Goal: Information Seeking & Learning: Learn about a topic

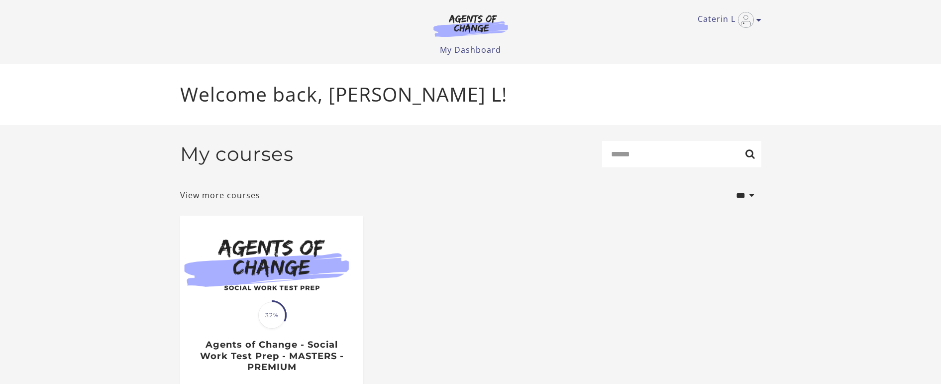
click at [314, 280] on img at bounding box center [271, 265] width 183 height 99
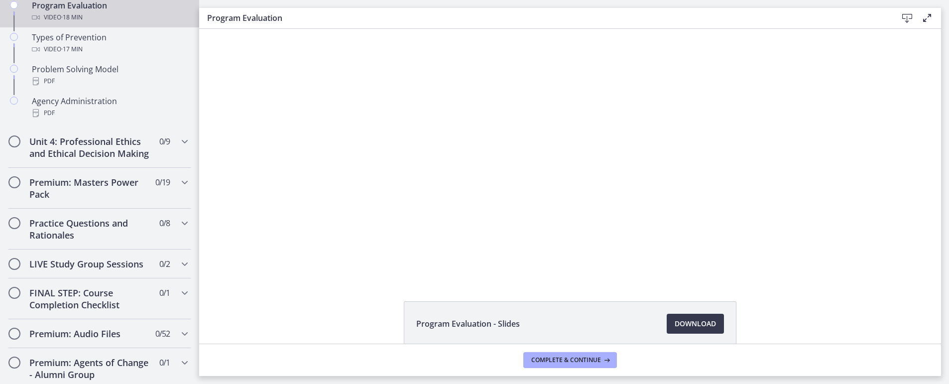
scroll to position [548, 0]
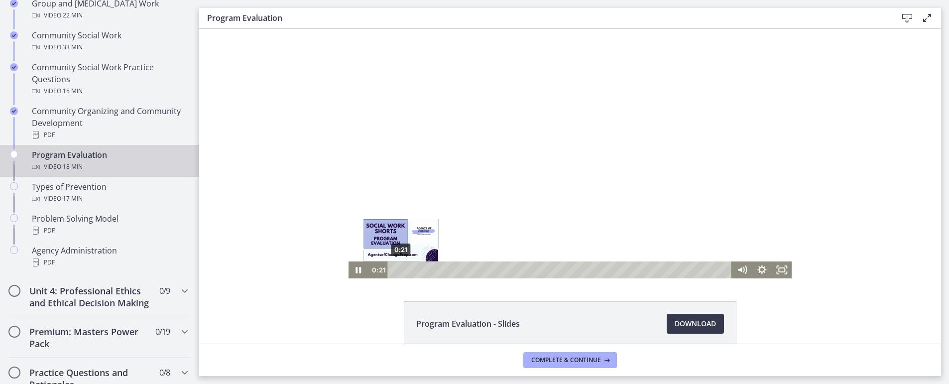
click at [397, 267] on div "0:21" at bounding box center [561, 269] width 332 height 17
drag, startPoint x: 396, startPoint y: 269, endPoint x: 370, endPoint y: 273, distance: 26.1
click at [370, 273] on div "0:00 0:00" at bounding box center [550, 269] width 364 height 17
click at [757, 273] on icon "Show settings menu" at bounding box center [762, 269] width 20 height 17
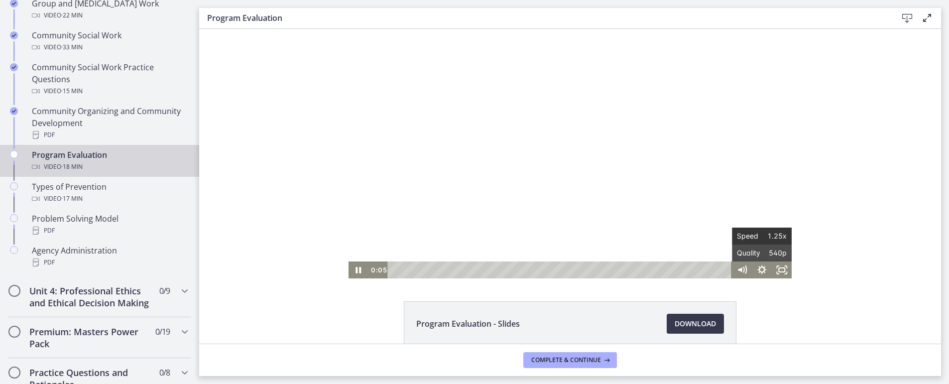
click at [749, 236] on span "Speed" at bounding box center [749, 236] width 25 height 17
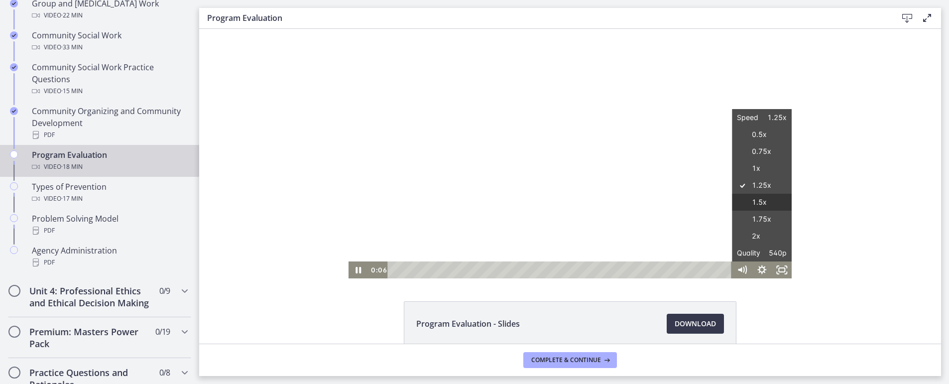
click at [742, 200] on label "1.5x" at bounding box center [762, 202] width 60 height 17
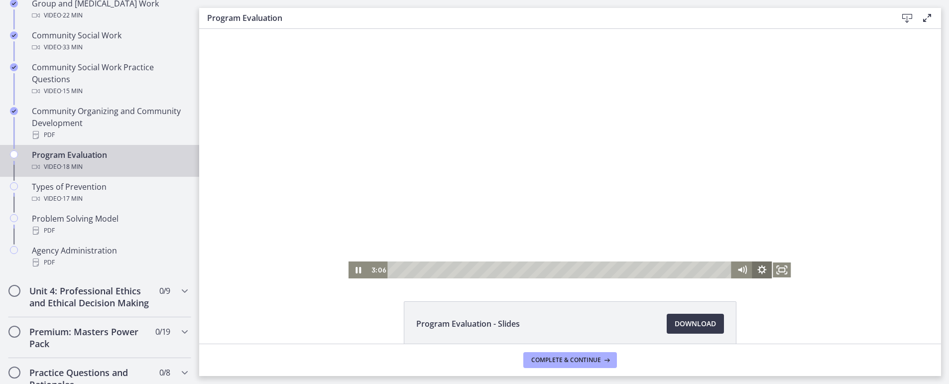
click at [755, 268] on icon "Show settings menu" at bounding box center [762, 269] width 20 height 17
click at [774, 236] on span "1.5x" at bounding box center [774, 236] width 25 height 17
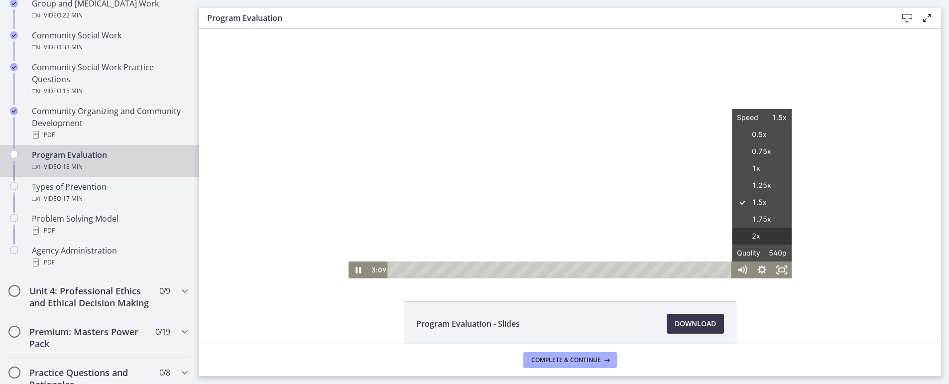
click at [778, 235] on label "2x" at bounding box center [762, 236] width 60 height 17
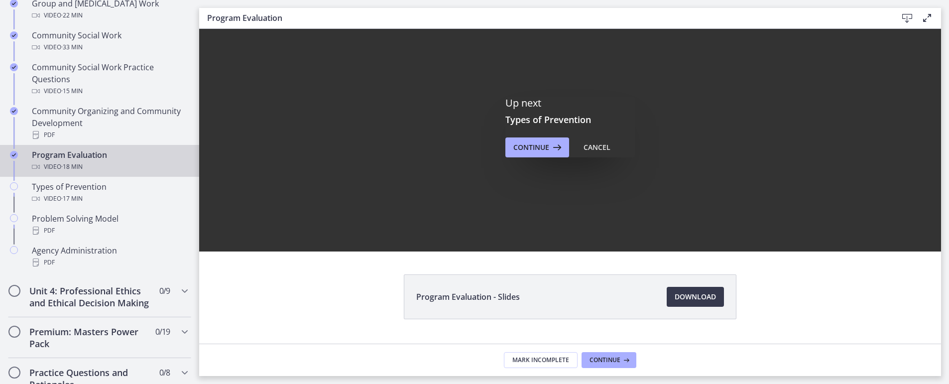
scroll to position [50, 0]
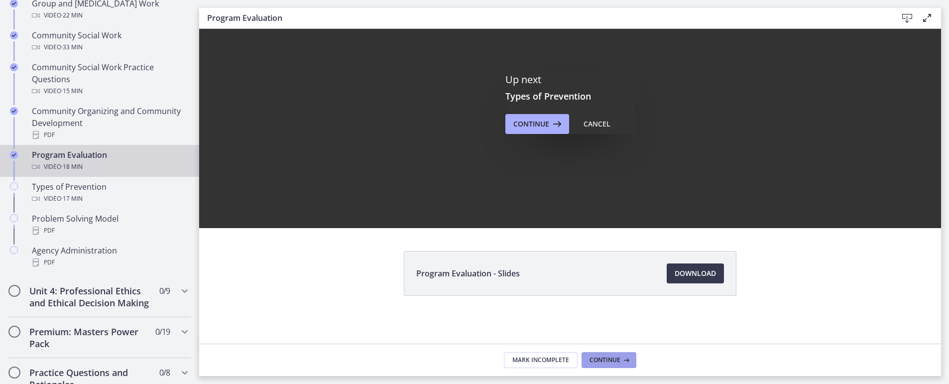
click at [628, 359] on icon at bounding box center [625, 360] width 10 height 8
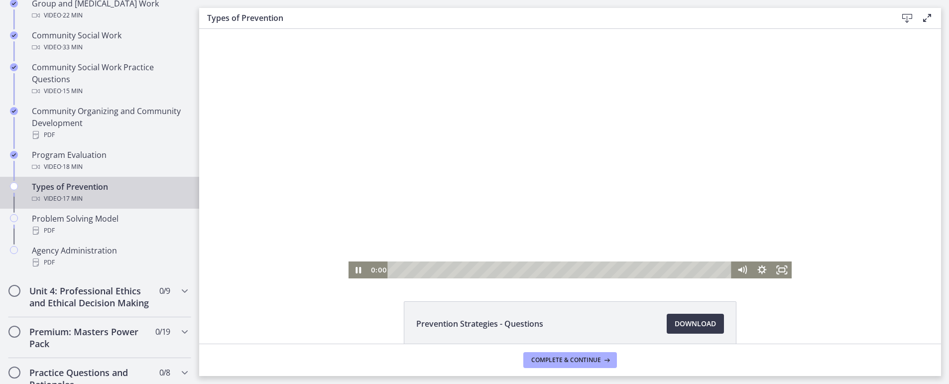
click at [374, 272] on div "0:00 0:00" at bounding box center [550, 269] width 364 height 17
click at [353, 263] on icon "Pause" at bounding box center [358, 270] width 24 height 20
click at [435, 239] on div at bounding box center [570, 153] width 444 height 249
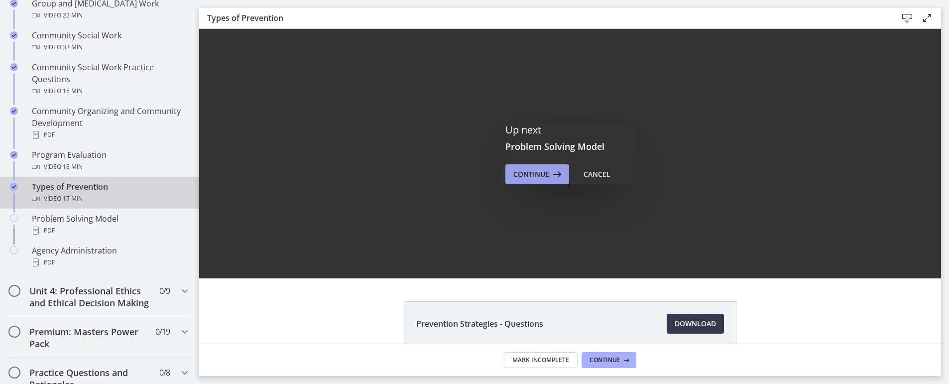
click at [552, 176] on icon at bounding box center [556, 174] width 14 height 12
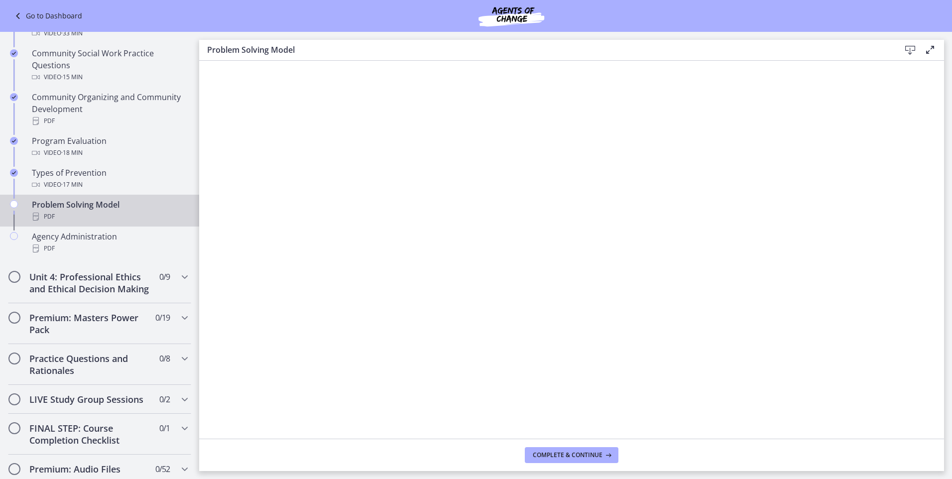
scroll to position [502, 0]
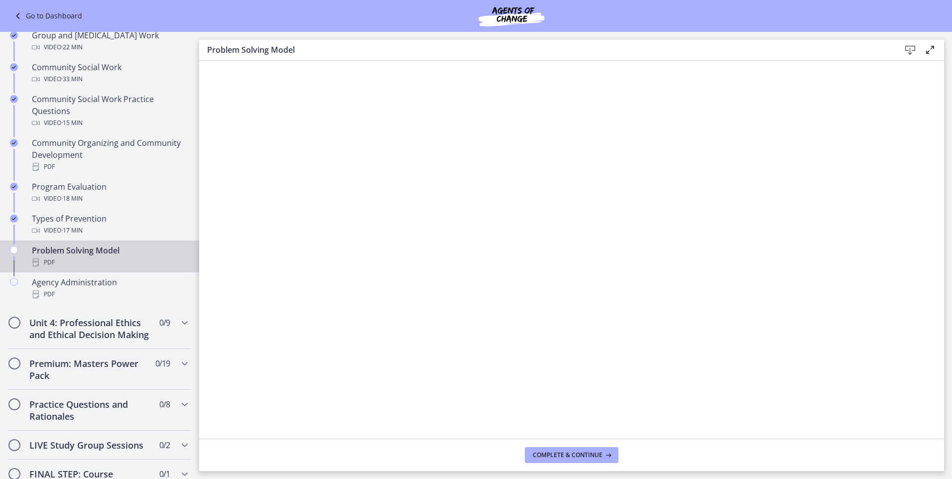
click at [911, 52] on icon at bounding box center [910, 50] width 12 height 12
click at [559, 383] on span "Complete & continue" at bounding box center [568, 455] width 70 height 8
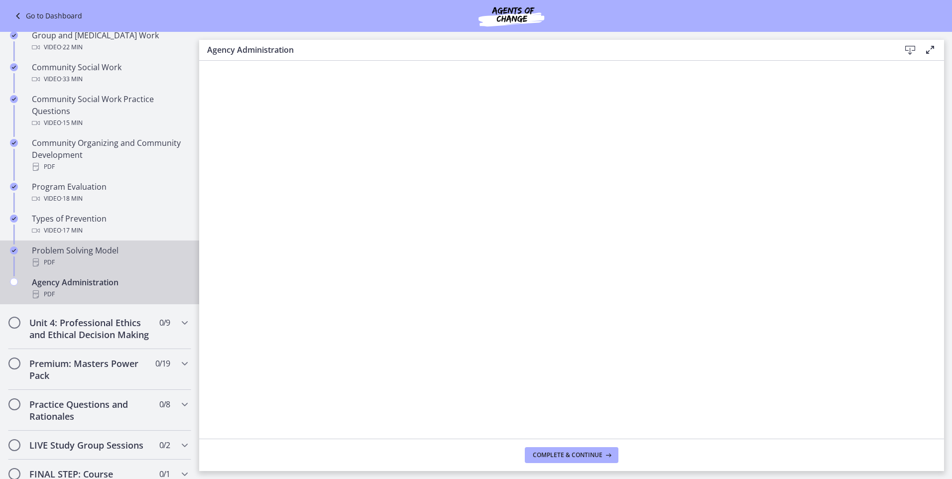
click at [74, 256] on div "PDF" at bounding box center [109, 262] width 155 height 12
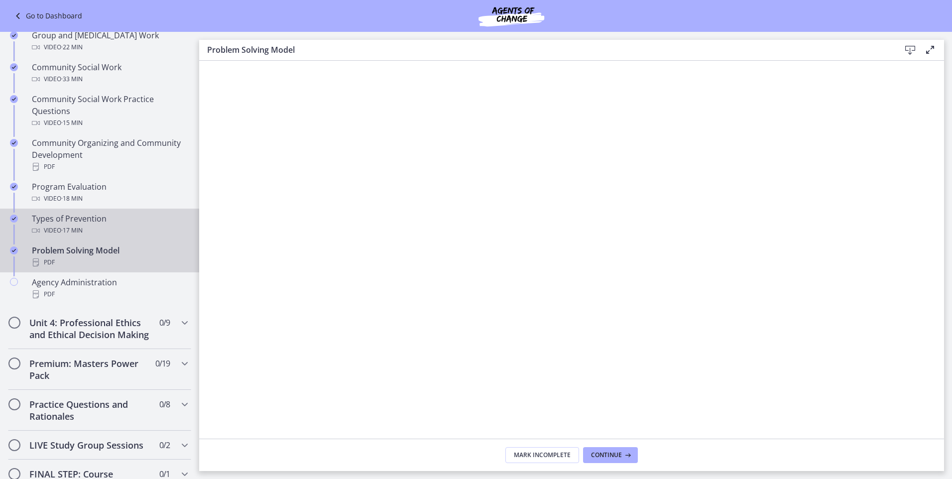
click at [96, 225] on div "Video · 17 min" at bounding box center [109, 231] width 155 height 12
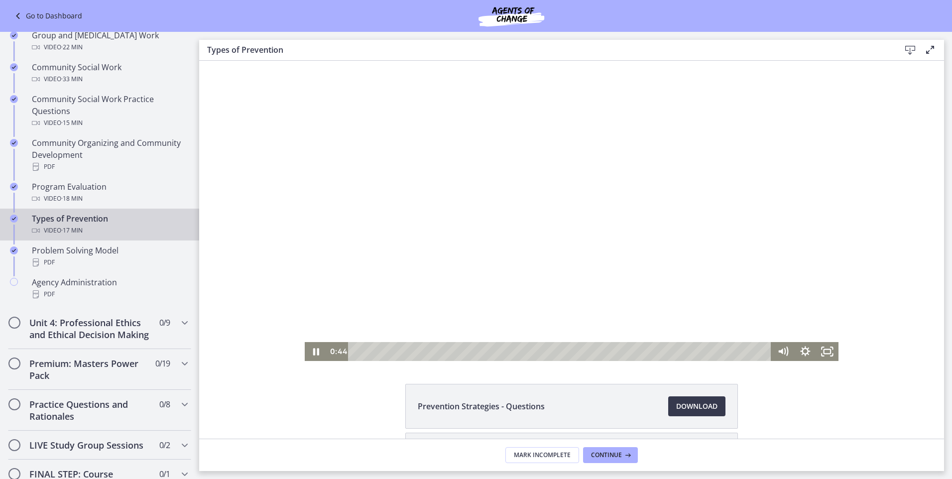
scroll to position [87, 0]
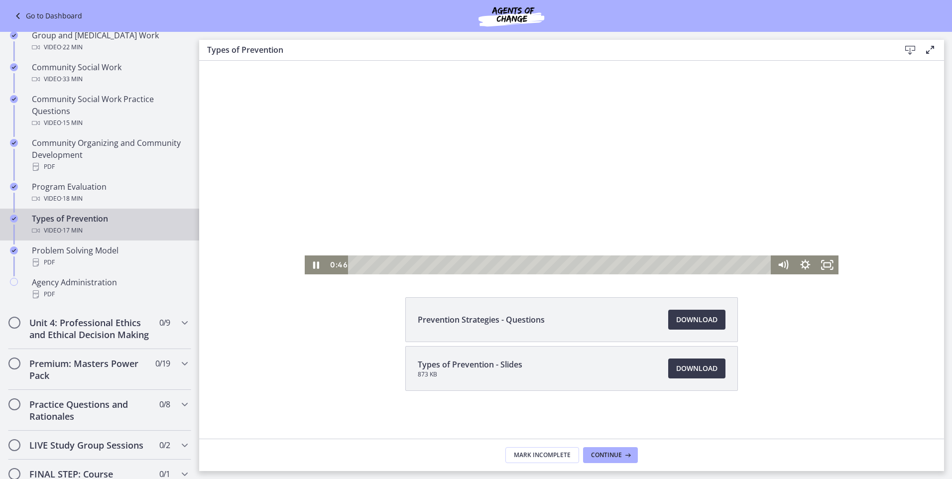
click at [497, 180] on div at bounding box center [572, 124] width 534 height 300
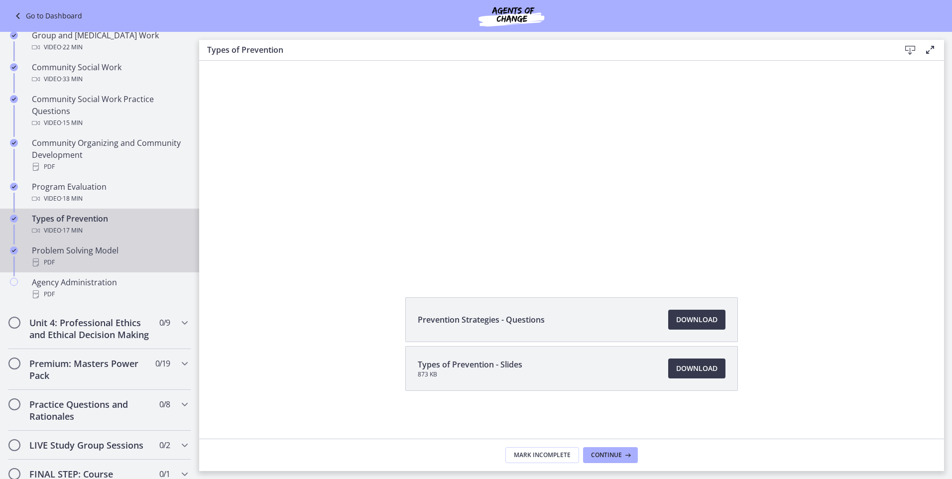
click at [95, 264] on div "PDF" at bounding box center [109, 262] width 155 height 12
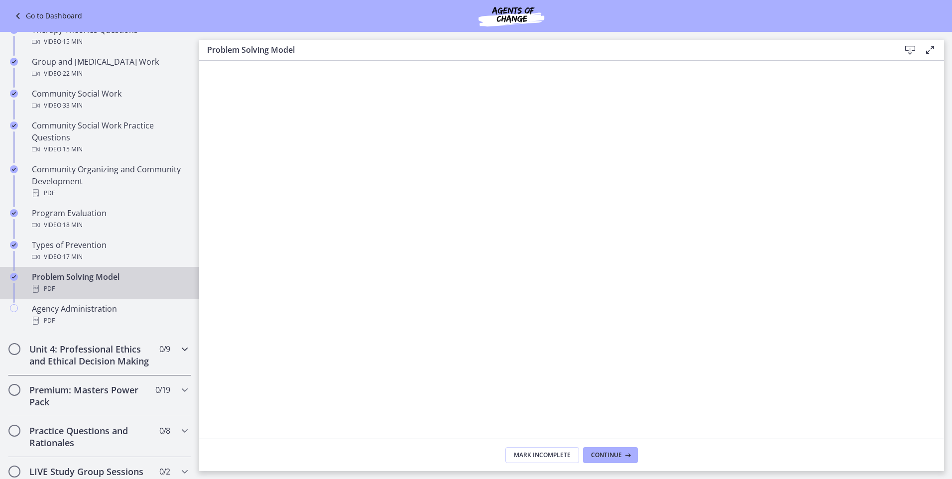
scroll to position [452, 0]
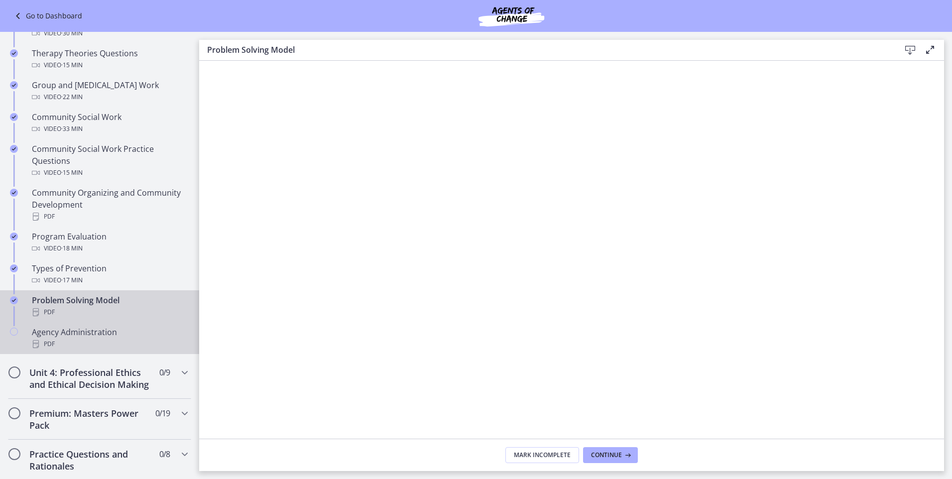
click at [90, 345] on div "PDF" at bounding box center [109, 344] width 155 height 12
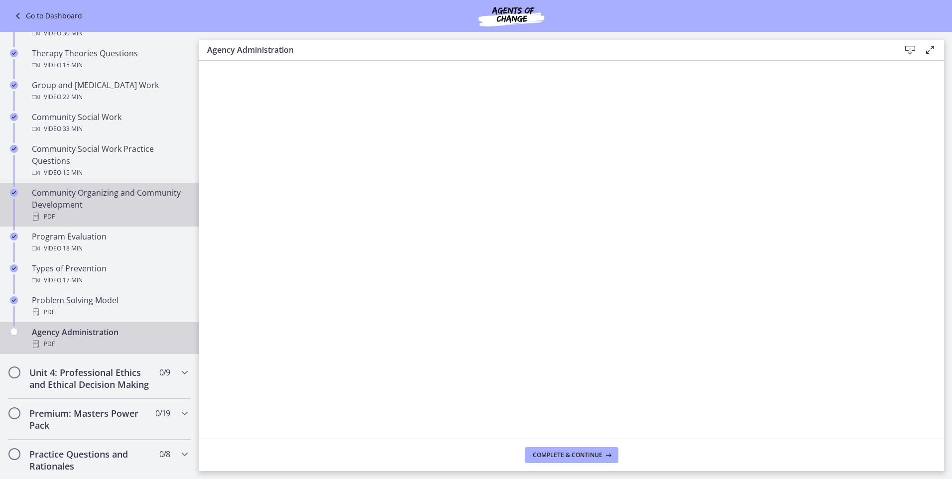
click at [62, 219] on div "PDF" at bounding box center [109, 217] width 155 height 12
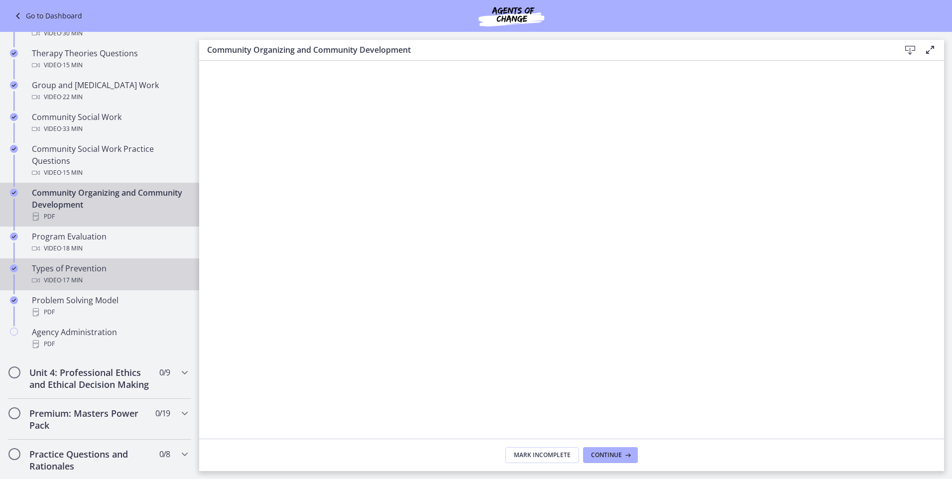
click at [57, 266] on div "Types of Prevention Video · 17 min" at bounding box center [109, 274] width 155 height 24
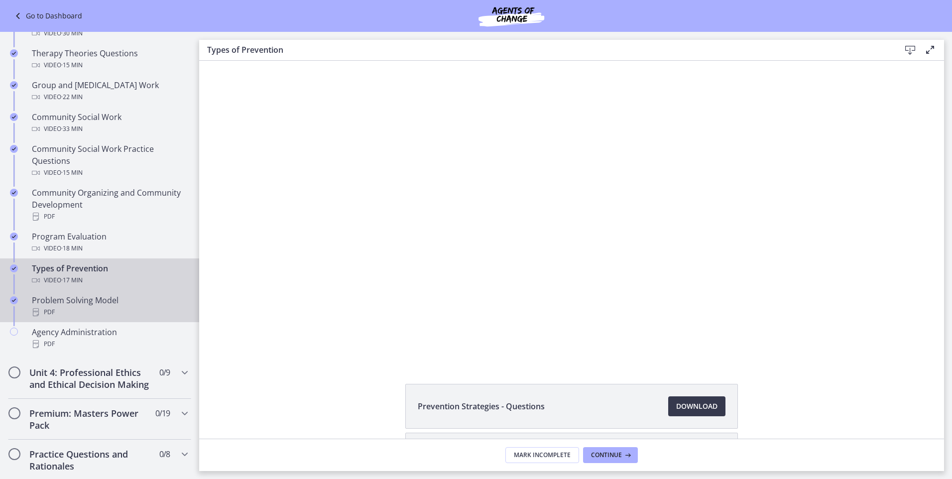
click at [65, 295] on div "Problem Solving Model PDF" at bounding box center [109, 306] width 155 height 24
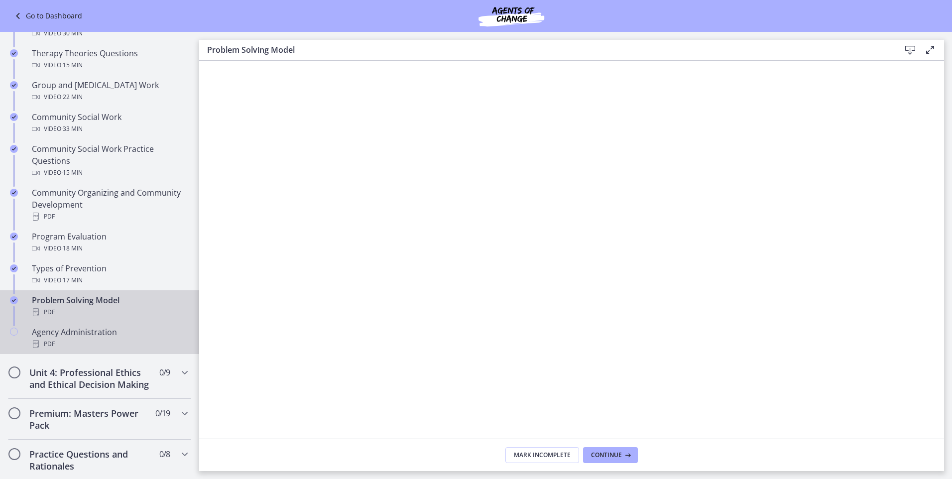
click at [90, 345] on div "PDF" at bounding box center [109, 344] width 155 height 12
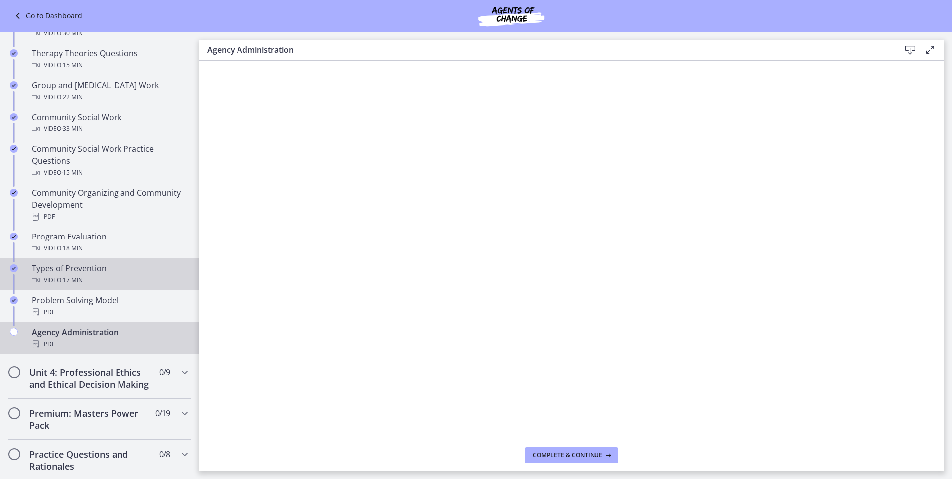
click at [31, 267] on link "Types of Prevention Video · 17 min" at bounding box center [99, 274] width 199 height 32
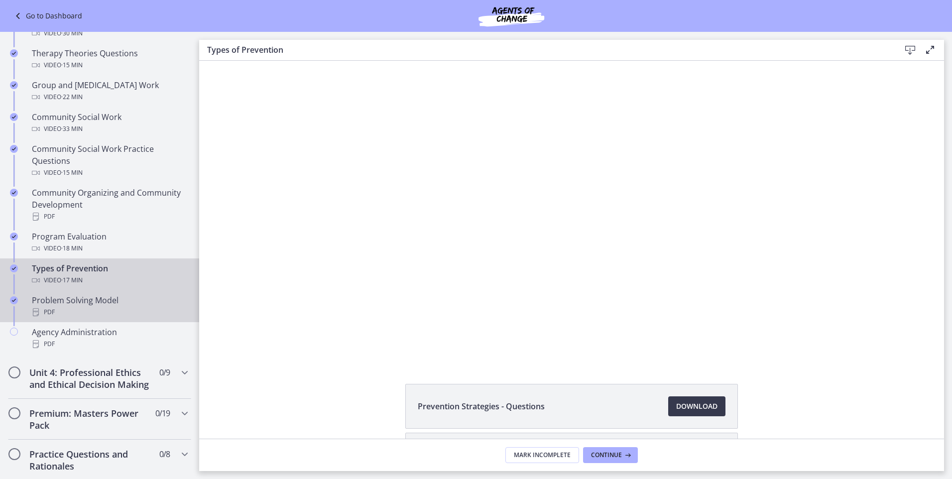
scroll to position [87, 0]
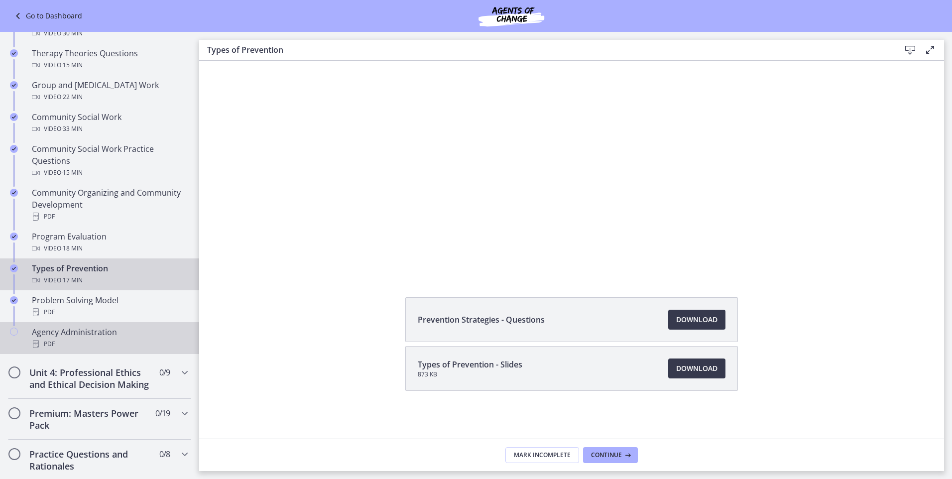
click at [60, 329] on div "Agency Administration PDF" at bounding box center [109, 338] width 155 height 24
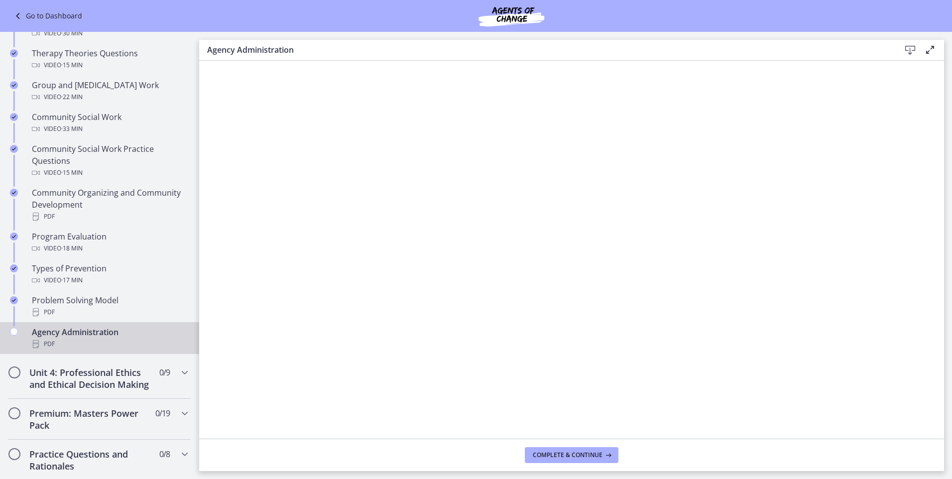
click at [912, 43] on div "Agency Administration Download Enable fullscreen" at bounding box center [571, 50] width 745 height 21
click at [908, 48] on icon at bounding box center [910, 50] width 12 height 12
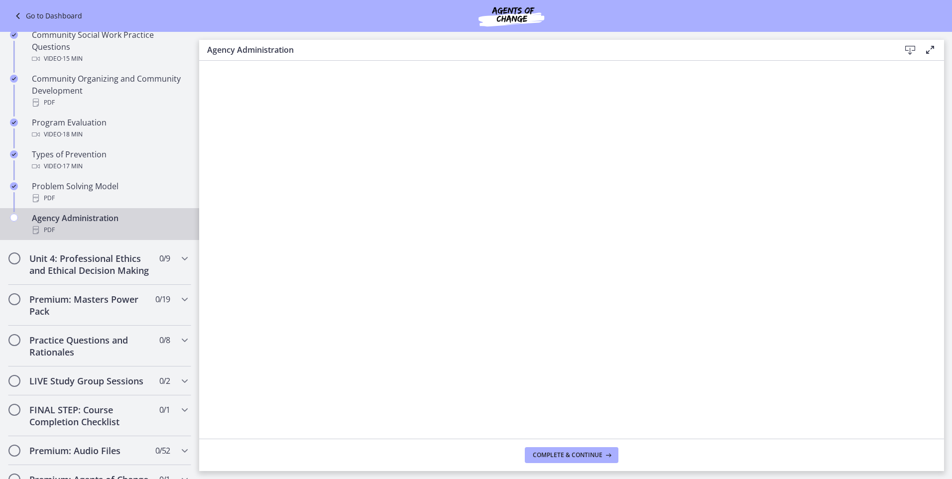
scroll to position [651, 0]
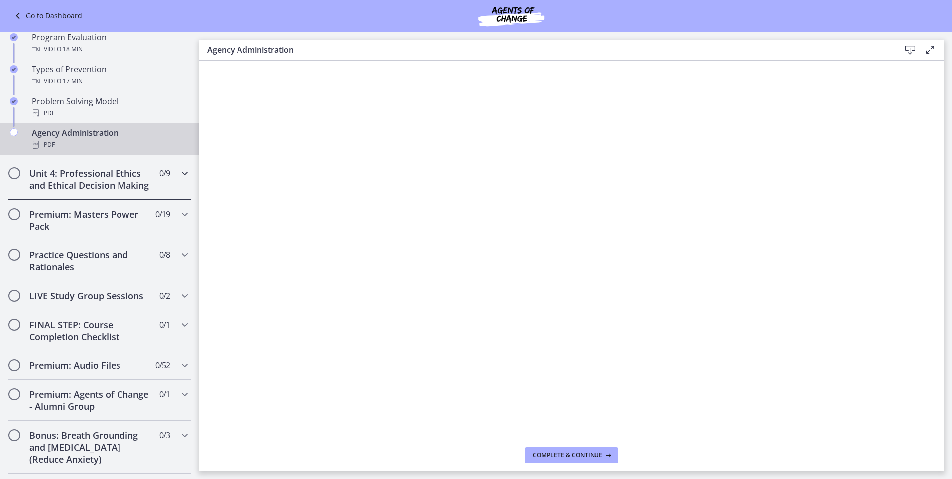
click at [154, 190] on div "Unit 4: Professional Ethics and Ethical Decision Making 0 / 9 Completed" at bounding box center [99, 179] width 183 height 41
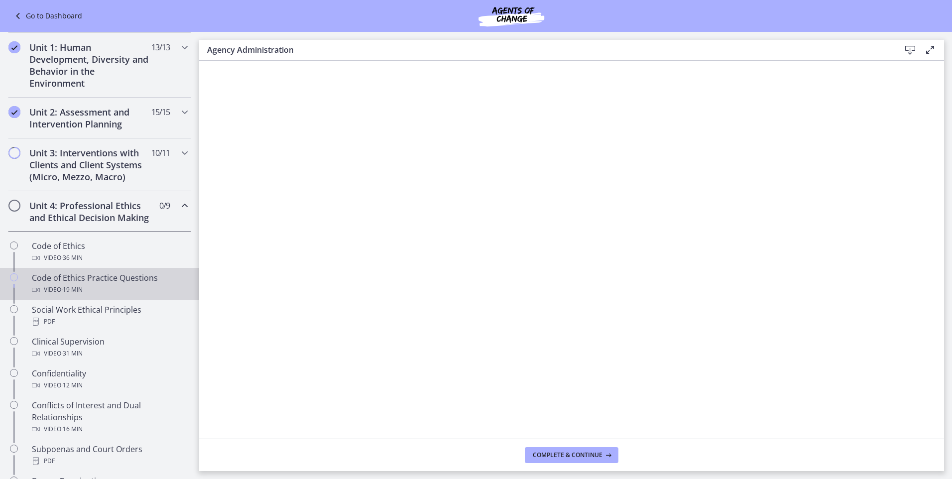
scroll to position [153, 0]
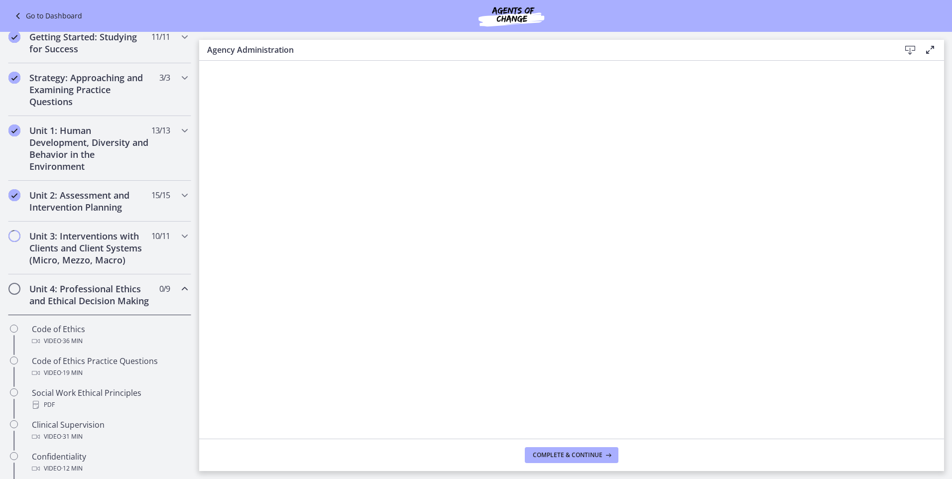
click at [159, 289] on span "0 / 9 Completed" at bounding box center [164, 289] width 10 height 12
